Goal: Transaction & Acquisition: Purchase product/service

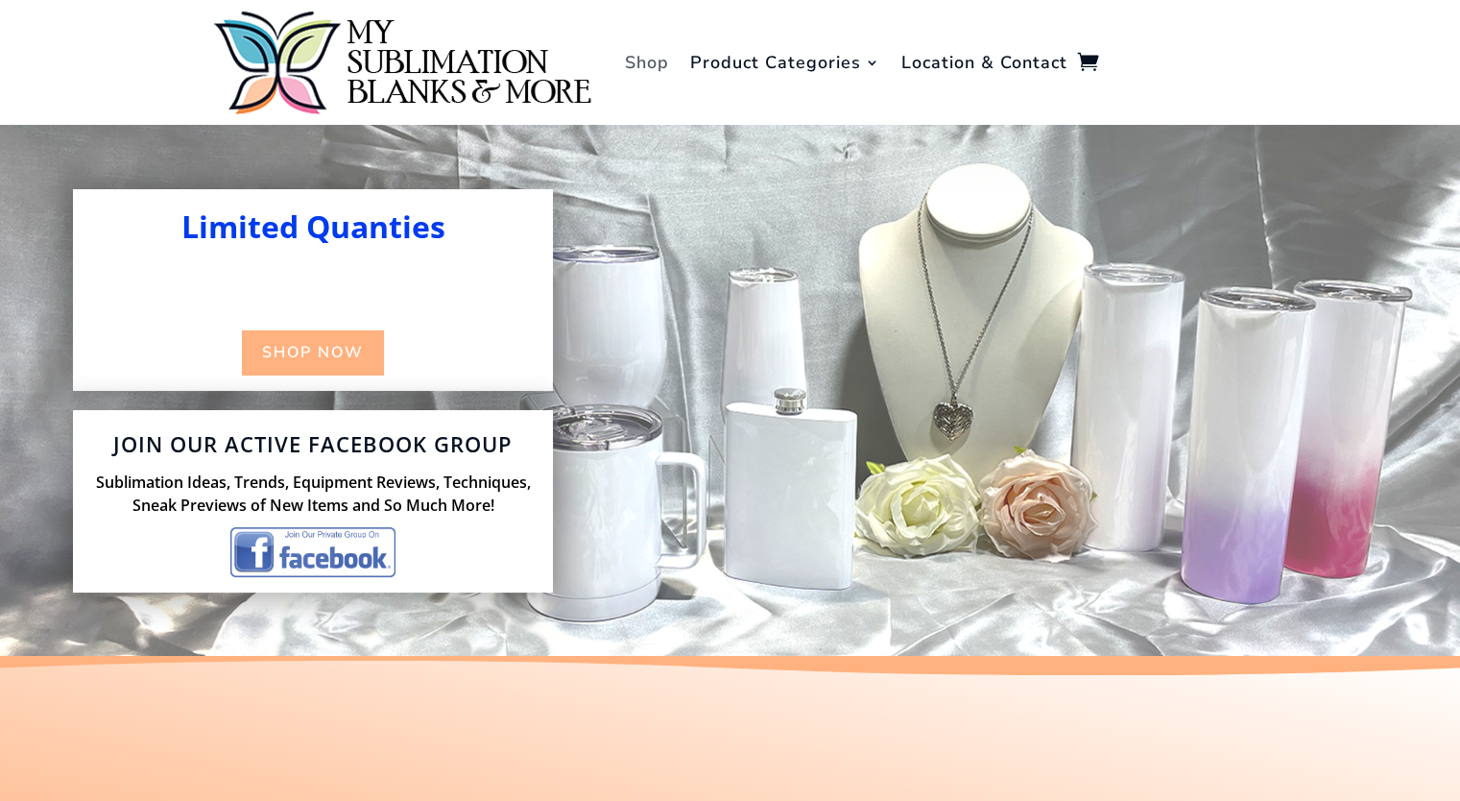
click at [645, 62] on link "Shop" at bounding box center [647, 62] width 44 height 115
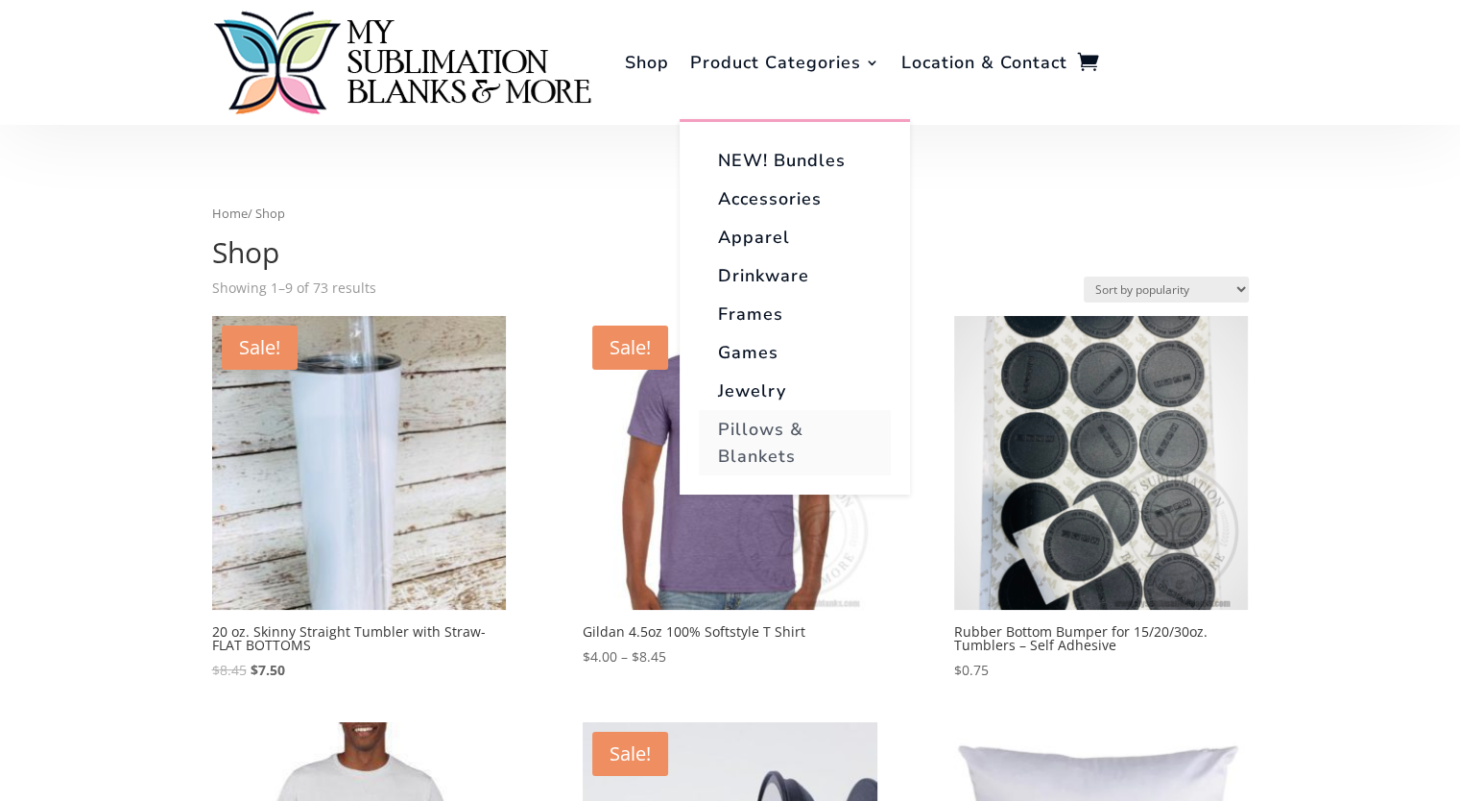
click at [803, 449] on link "Pillows & Blankets" at bounding box center [795, 442] width 192 height 65
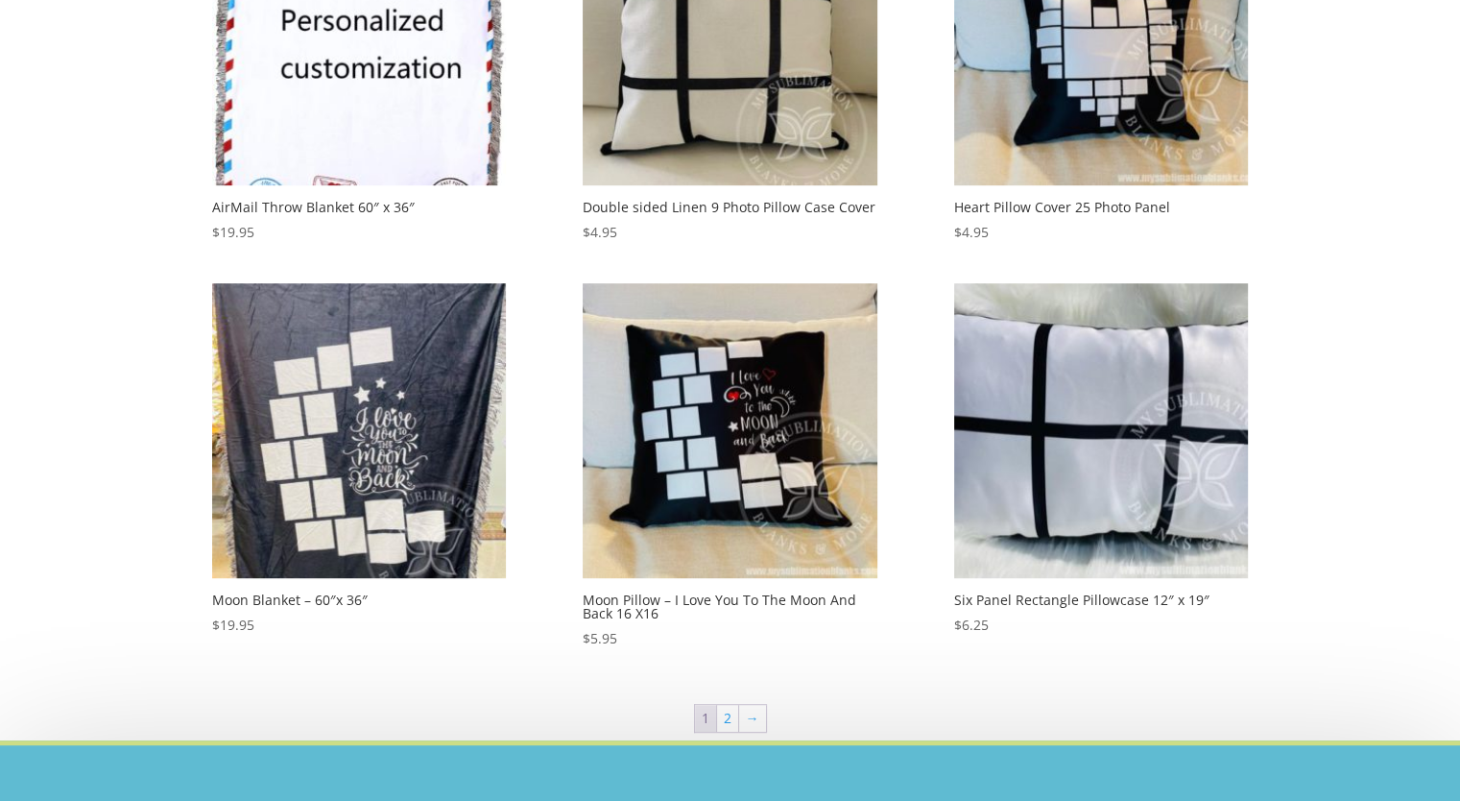
scroll to position [864, 0]
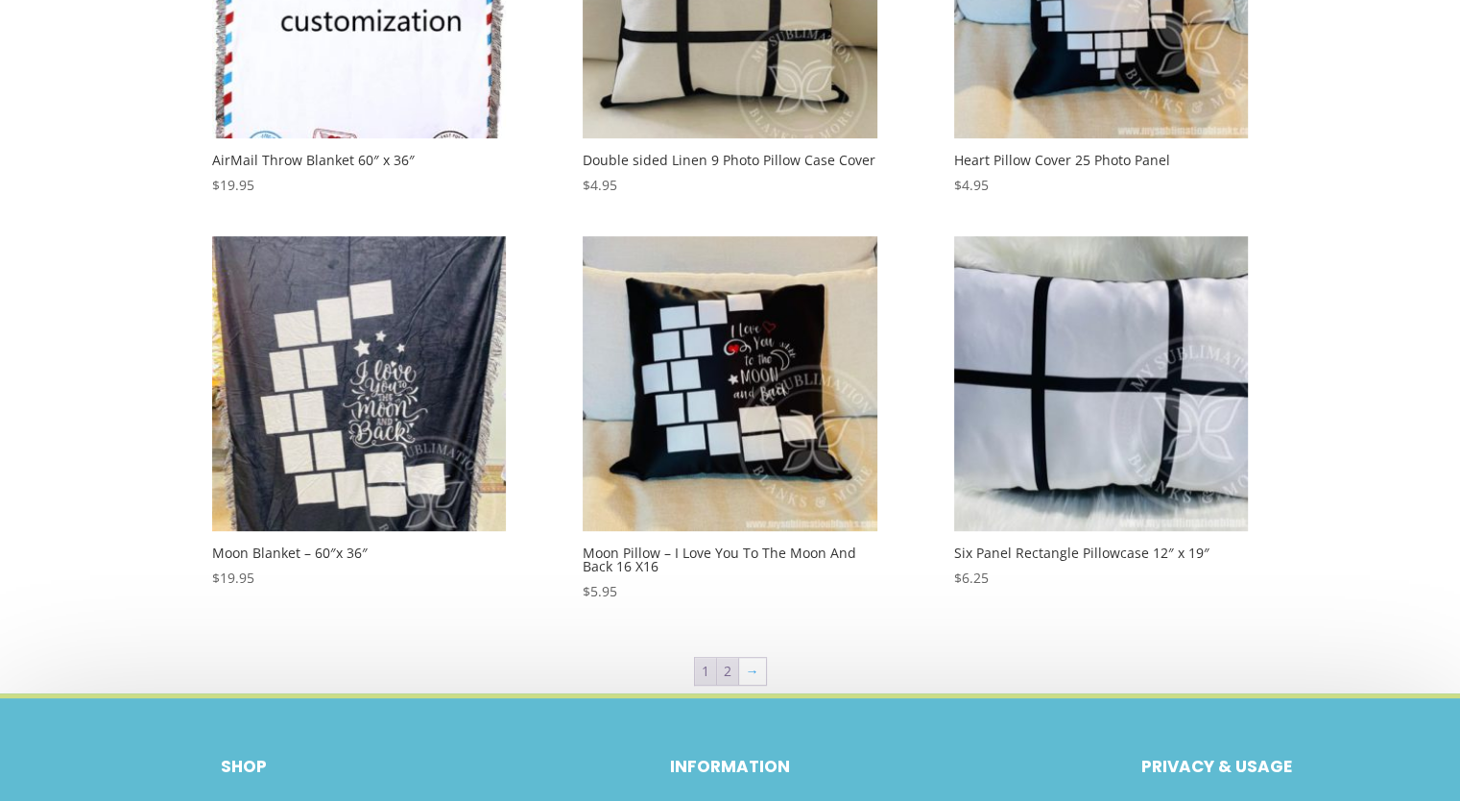
click at [728, 672] on link "2" at bounding box center [727, 671] width 21 height 27
